Goal: Information Seeking & Learning: Understand process/instructions

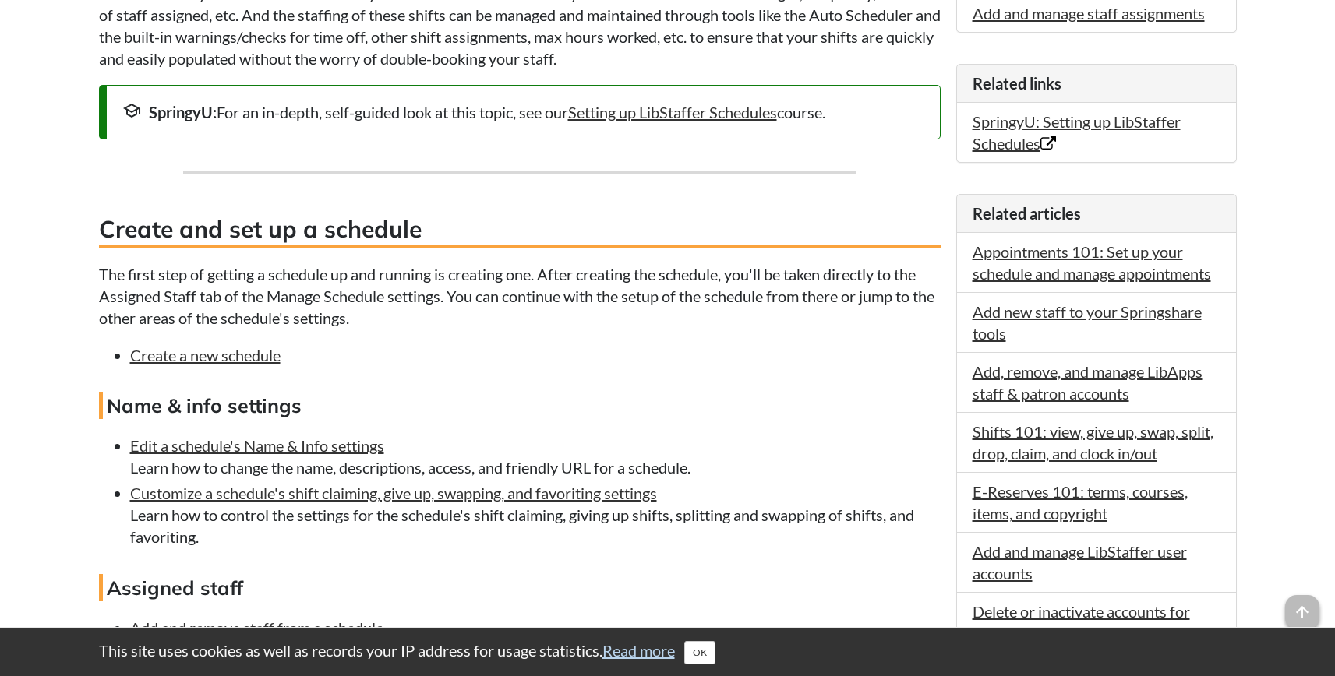
scroll to position [482, 0]
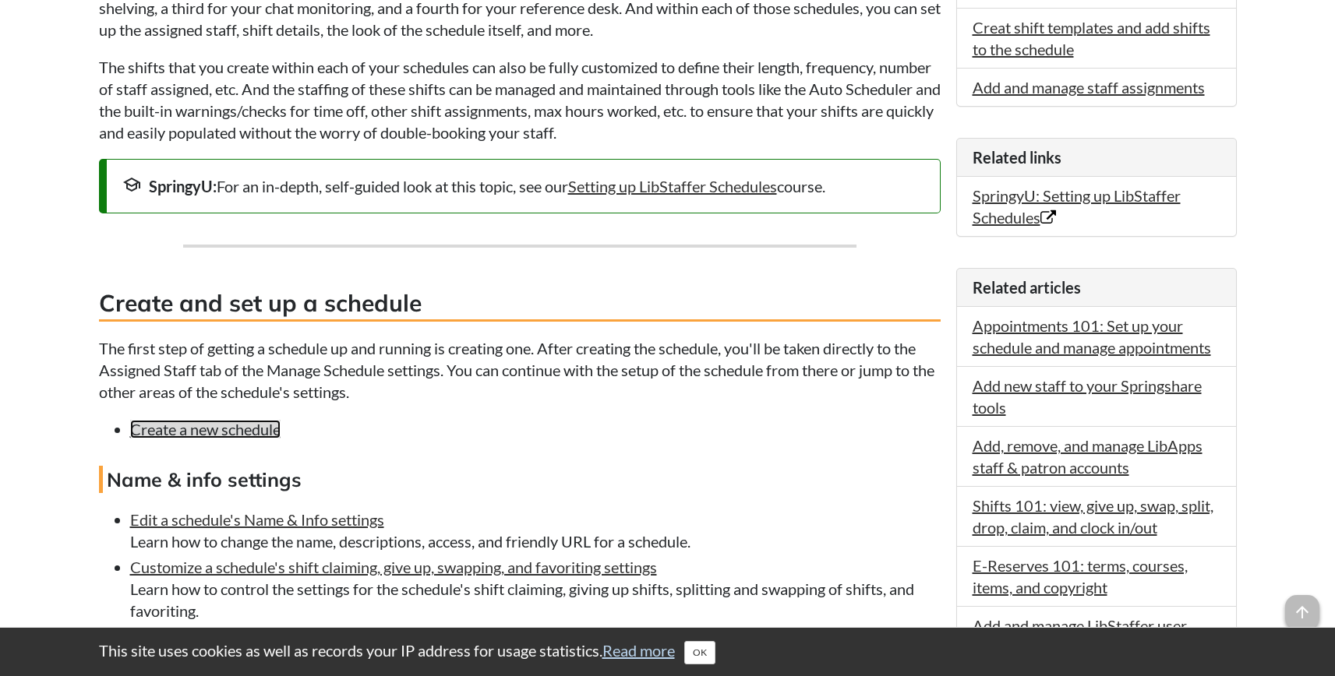
click at [211, 430] on link "Create a new schedule" at bounding box center [205, 429] width 150 height 19
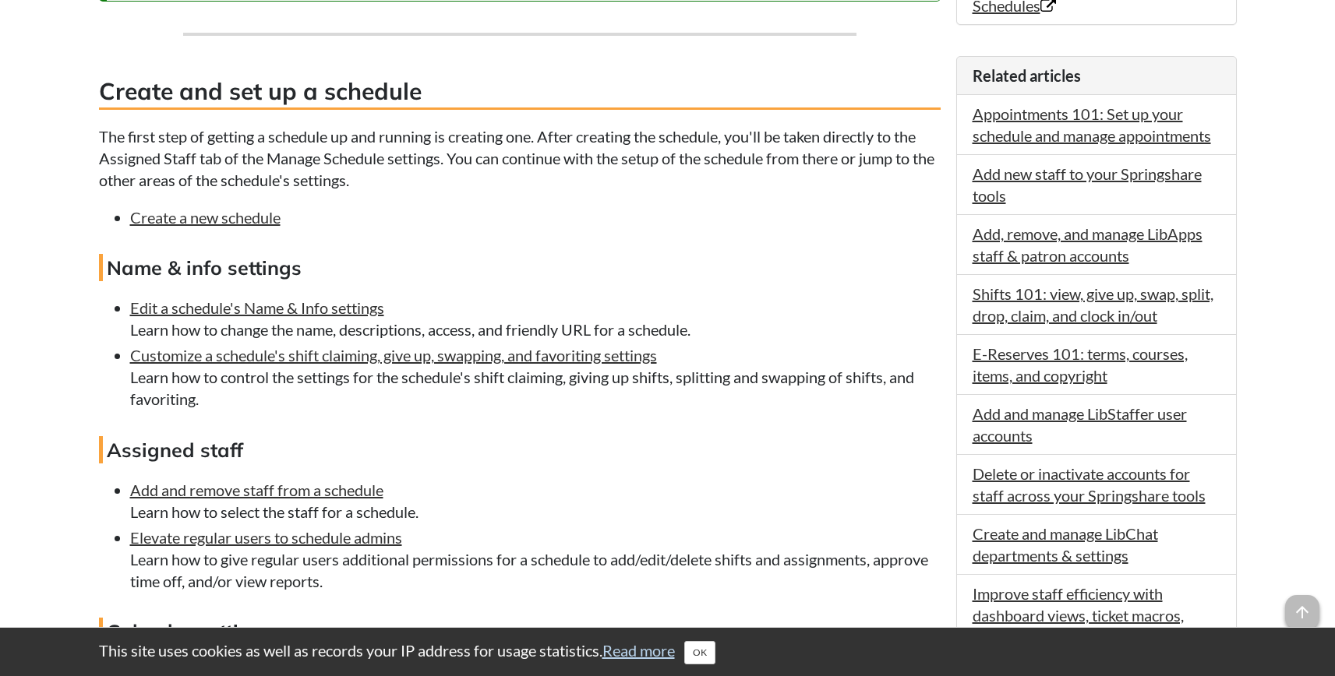
scroll to position [700, 0]
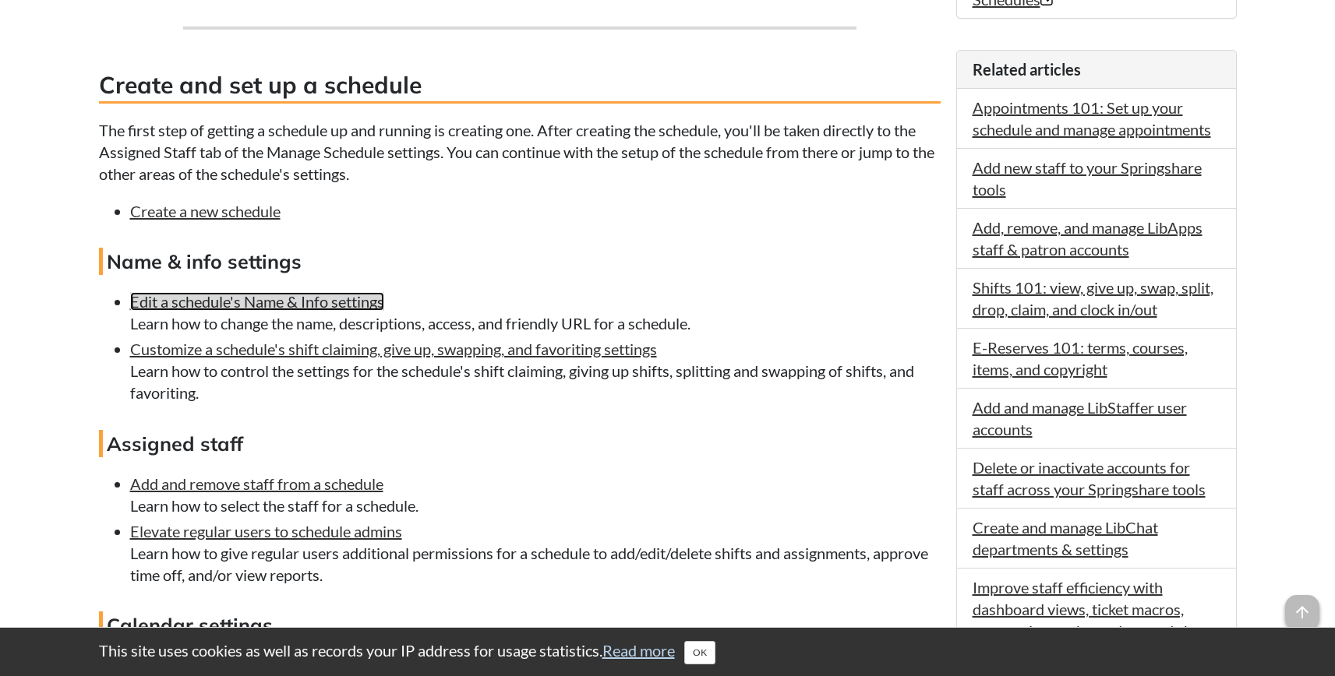
click at [274, 303] on link "Edit a schedule's Name & Info settings" at bounding box center [257, 301] width 254 height 19
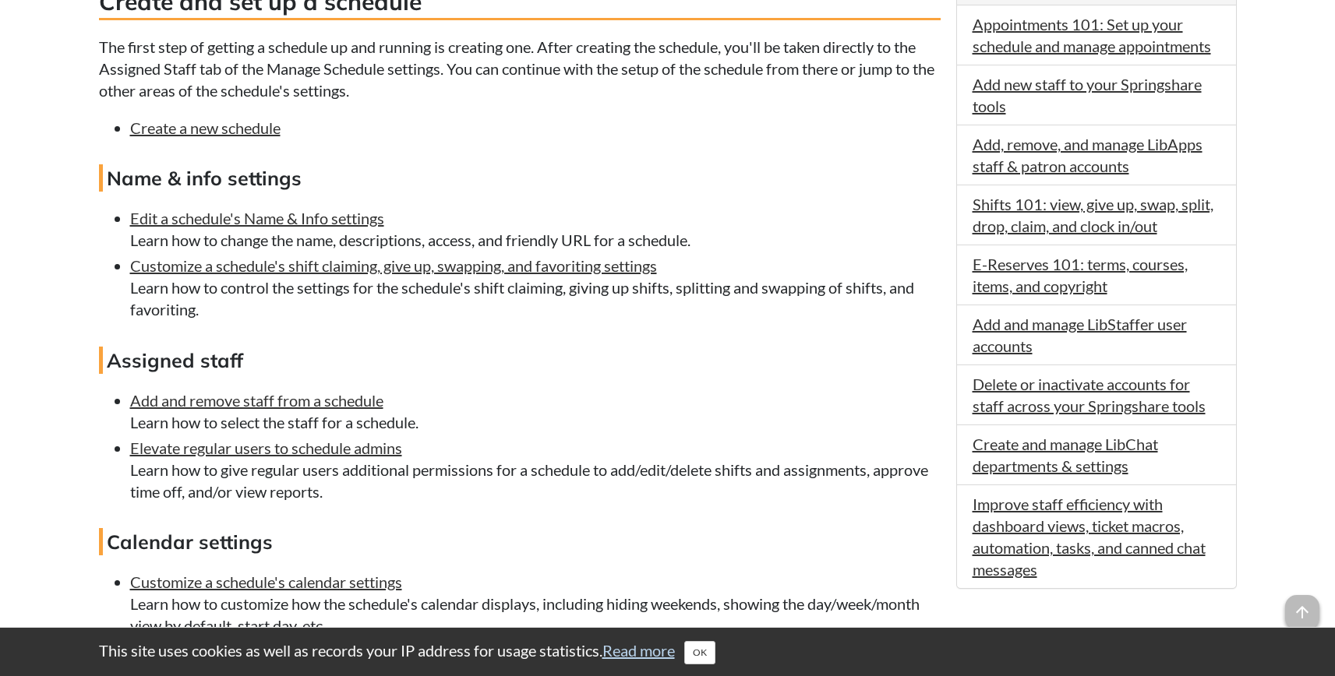
scroll to position [794, 0]
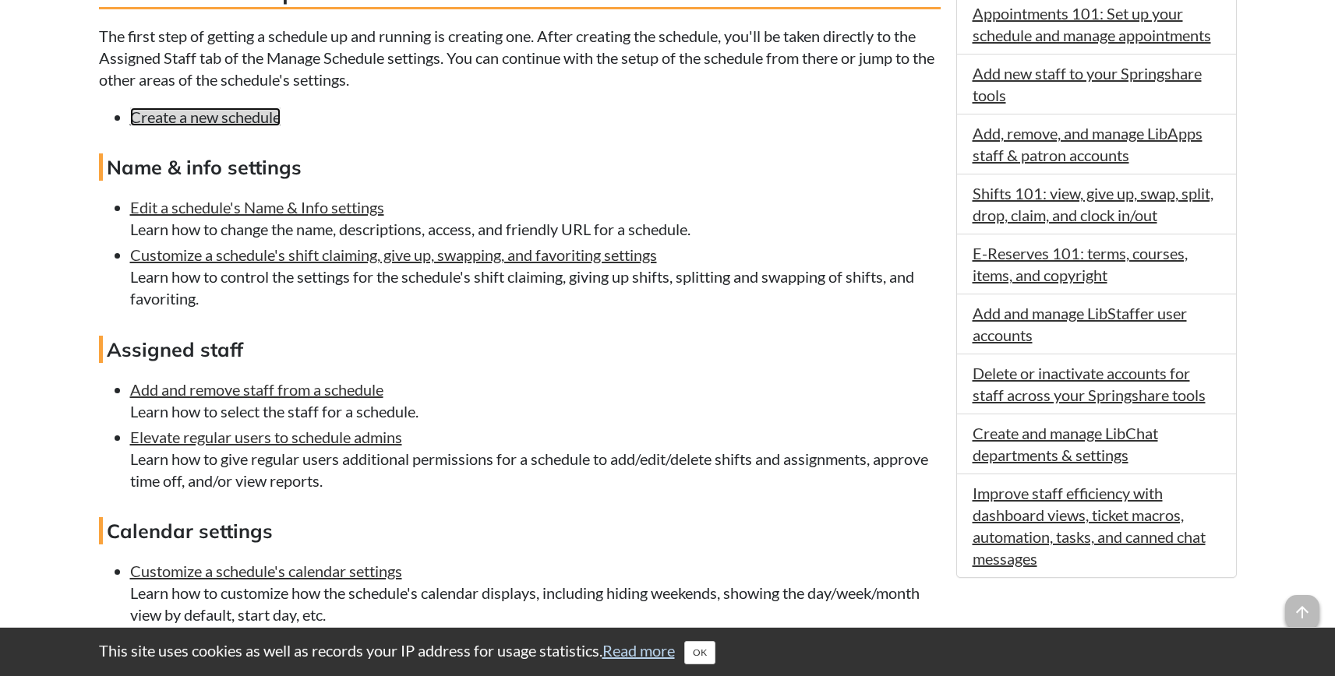
click at [261, 118] on link "Create a new schedule" at bounding box center [205, 117] width 150 height 19
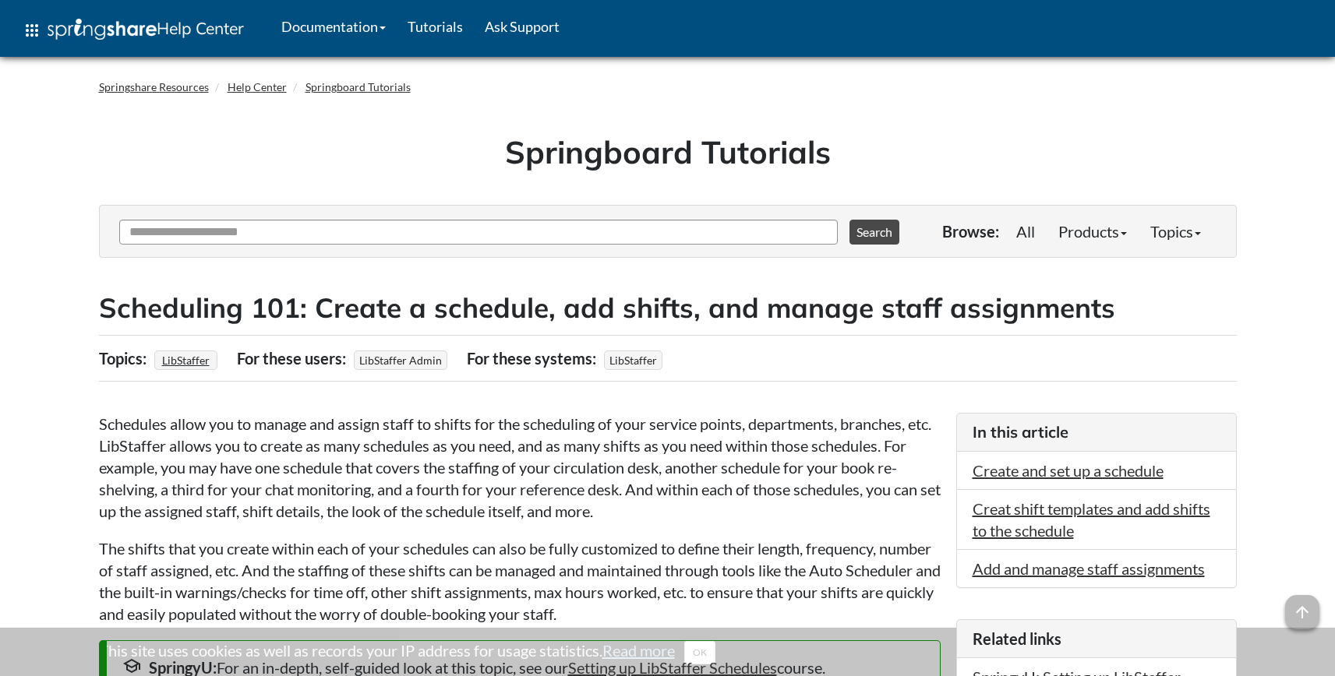
scroll to position [792, 0]
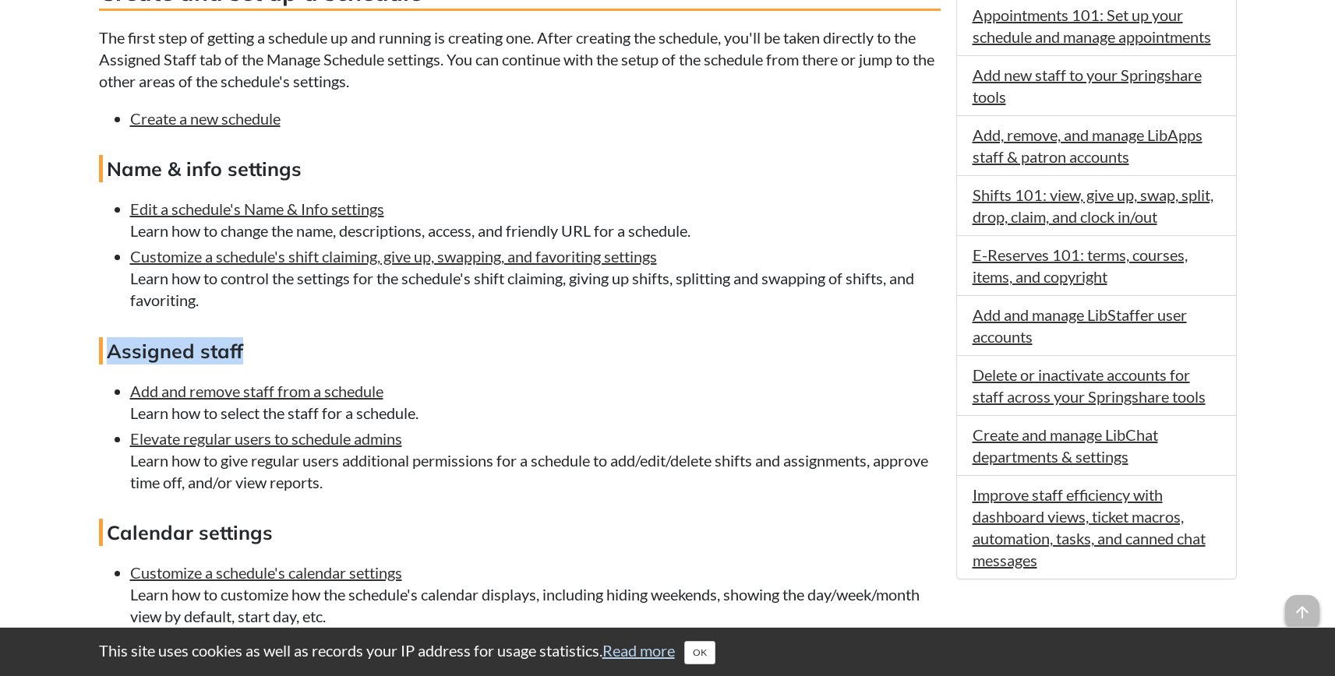
drag, startPoint x: 283, startPoint y: 351, endPoint x: 108, endPoint y: 353, distance: 174.5
click at [108, 353] on h4 "Assigned staff" at bounding box center [519, 350] width 841 height 27
copy h4 "Assigned staff"
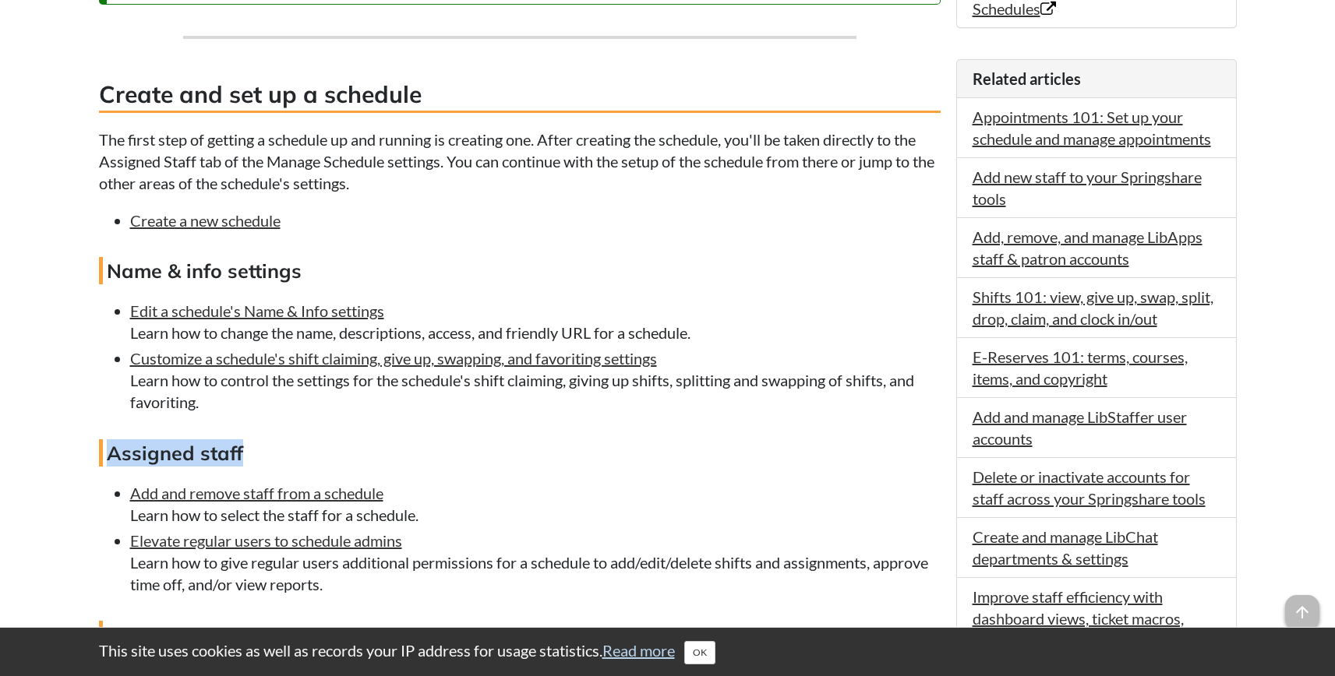
scroll to position [692, 0]
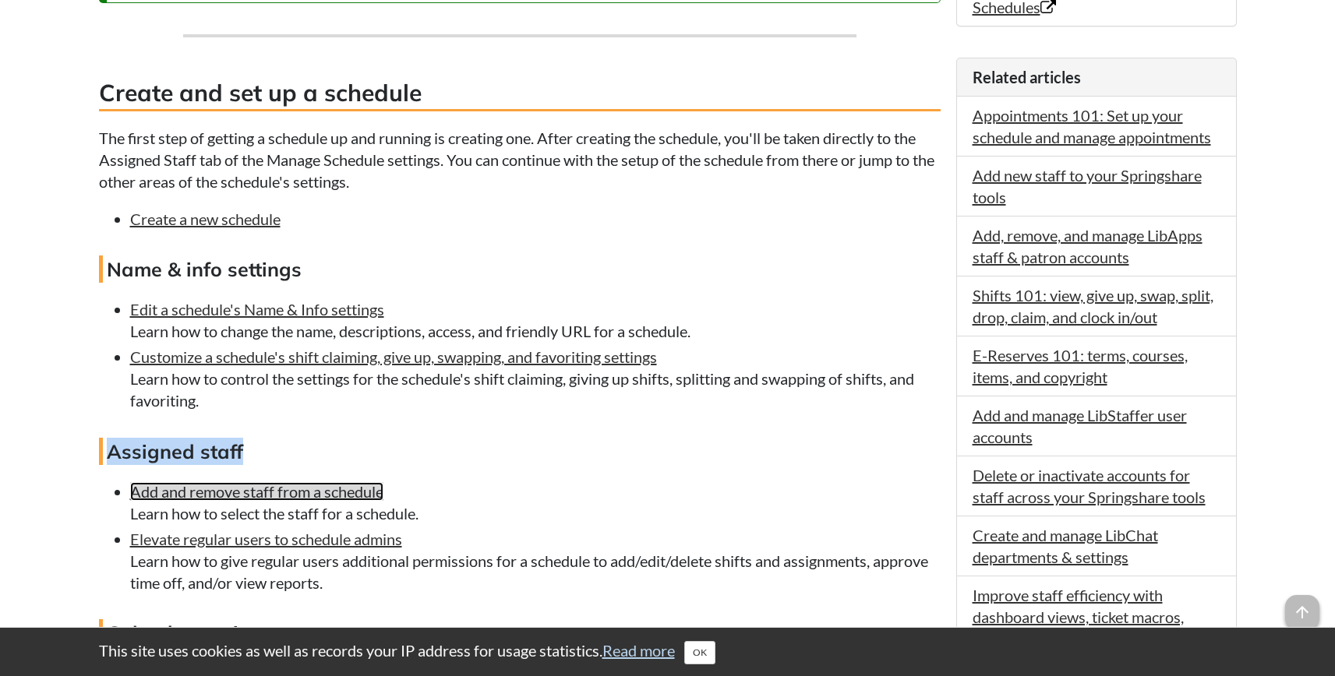
click at [190, 500] on link "Add and remove staff from a schedule" at bounding box center [256, 491] width 253 height 19
